Goal: Obtain resource: Obtain resource

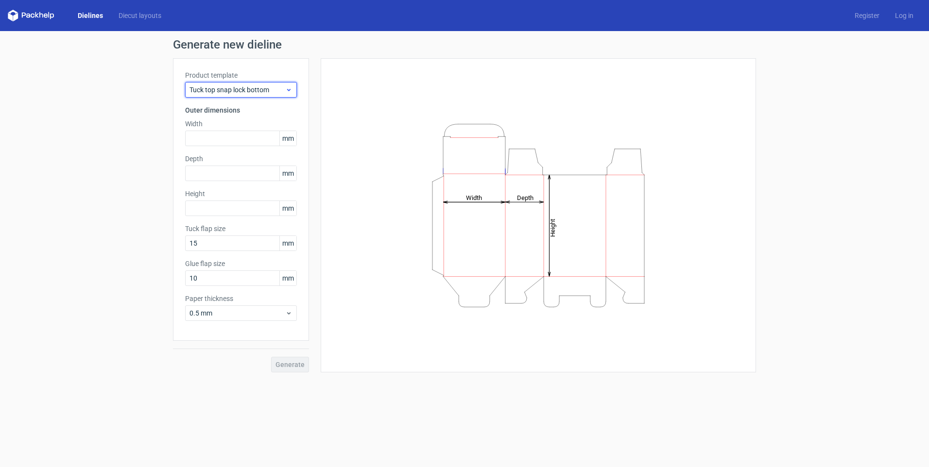
click at [242, 89] on span "Tuck top snap lock bottom" at bounding box center [237, 90] width 96 height 10
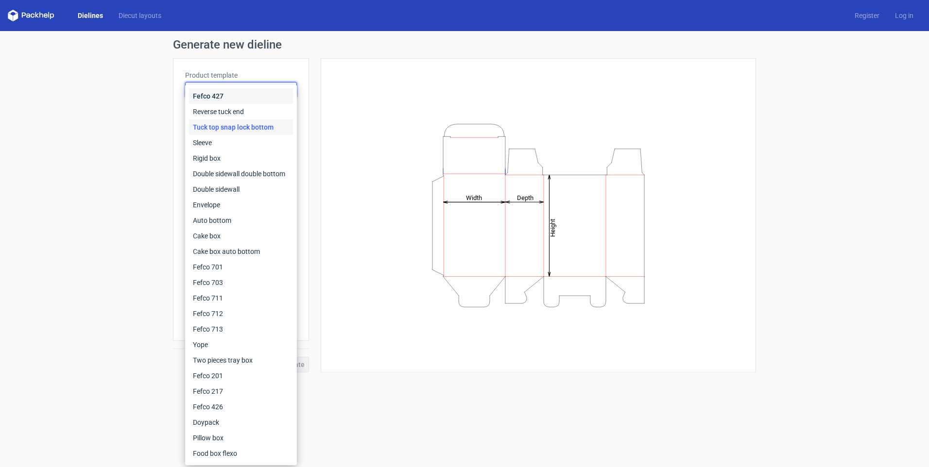
click at [242, 89] on div "Fefco 427" at bounding box center [241, 96] width 104 height 16
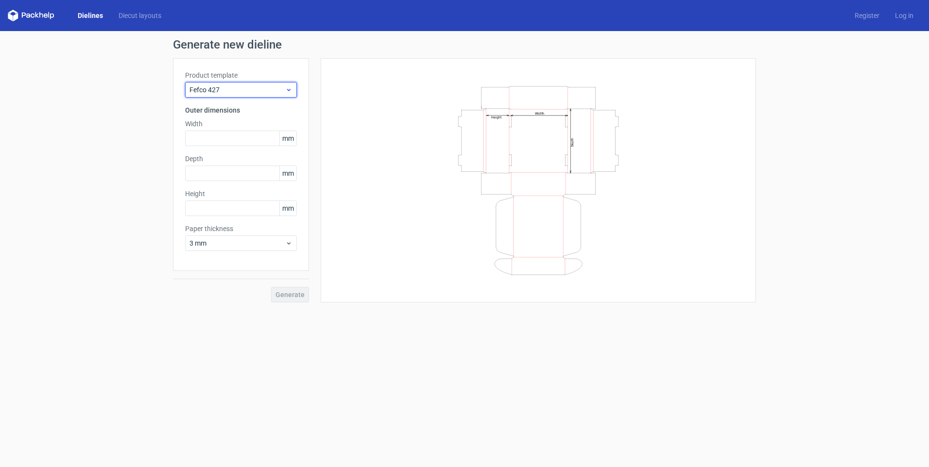
click at [242, 89] on span "Fefco 427" at bounding box center [237, 90] width 96 height 10
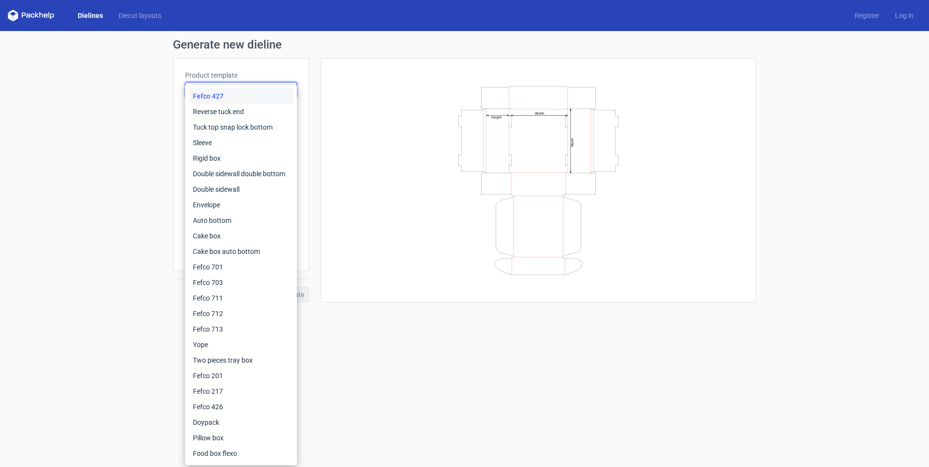
click at [216, 96] on div "Fefco 427" at bounding box center [241, 96] width 104 height 16
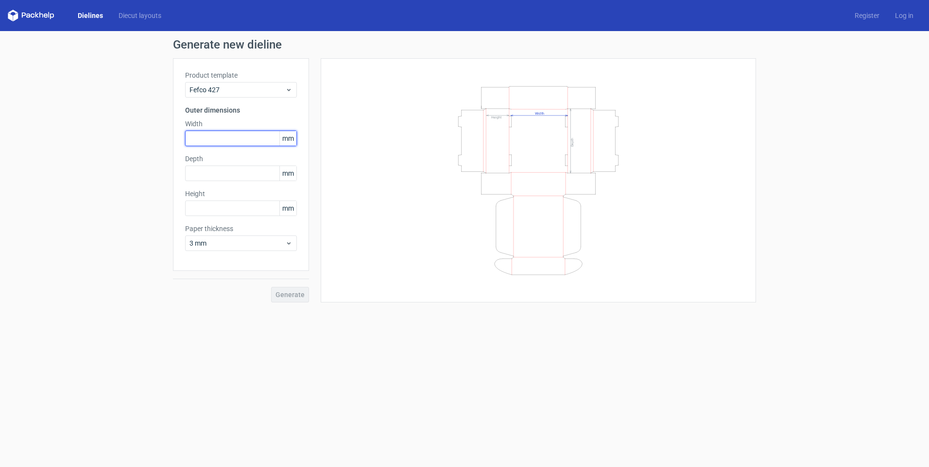
click at [215, 134] on input "text" at bounding box center [241, 139] width 112 height 16
paste input "445"
type input "445"
click at [222, 170] on input "text" at bounding box center [241, 174] width 112 height 16
type input "301"
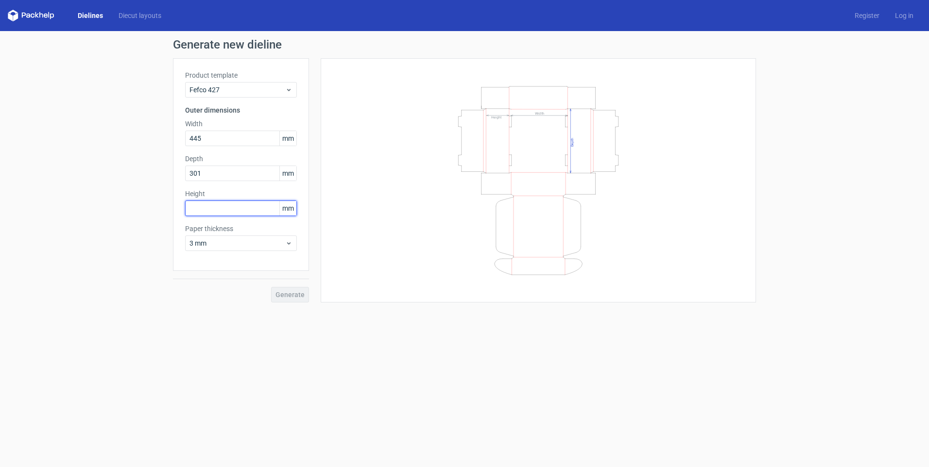
click at [223, 207] on input "text" at bounding box center [241, 209] width 112 height 16
type input "177"
click at [296, 293] on span "Generate" at bounding box center [289, 294] width 29 height 7
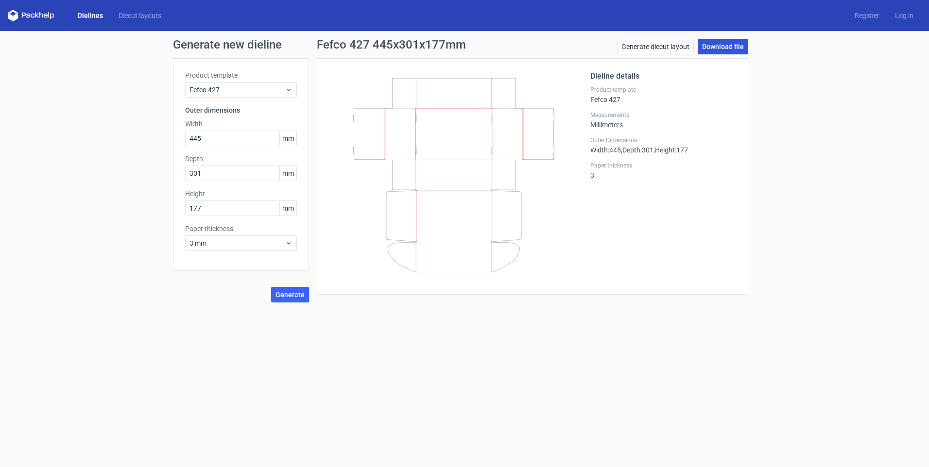
click at [725, 48] on link "Download file" at bounding box center [722, 47] width 51 height 16
